Goal: Complete application form

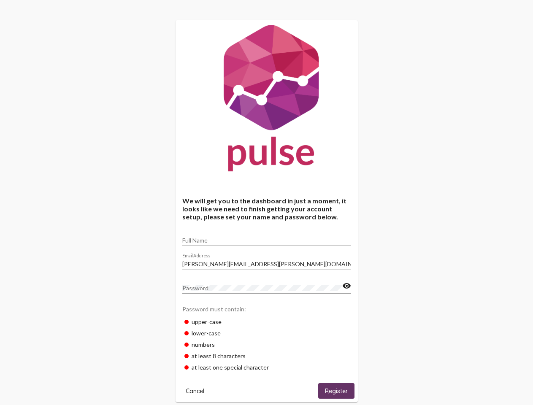
click at [267, 237] on input "Full Name" at bounding box center [266, 240] width 169 height 7
click at [267, 262] on input "[PERSON_NAME][EMAIL_ADDRESS][PERSON_NAME][DOMAIN_NAME]" at bounding box center [266, 264] width 169 height 7
click at [346, 286] on mat-icon "visibility" at bounding box center [346, 286] width 9 height 10
click at [195, 391] on span "Cancel" at bounding box center [195, 391] width 19 height 8
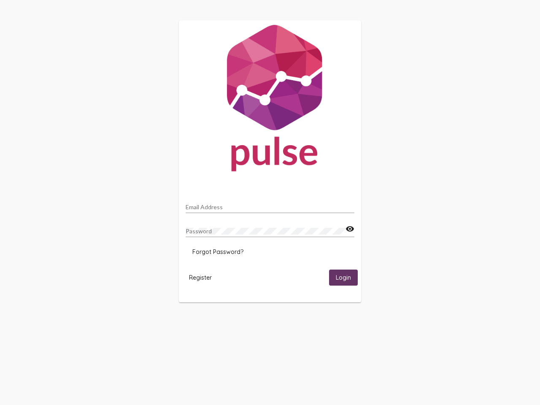
click at [336, 323] on html "Email Address Password visibility Forgot Password? Register Login" at bounding box center [270, 161] width 540 height 323
